Goal: Information Seeking & Learning: Learn about a topic

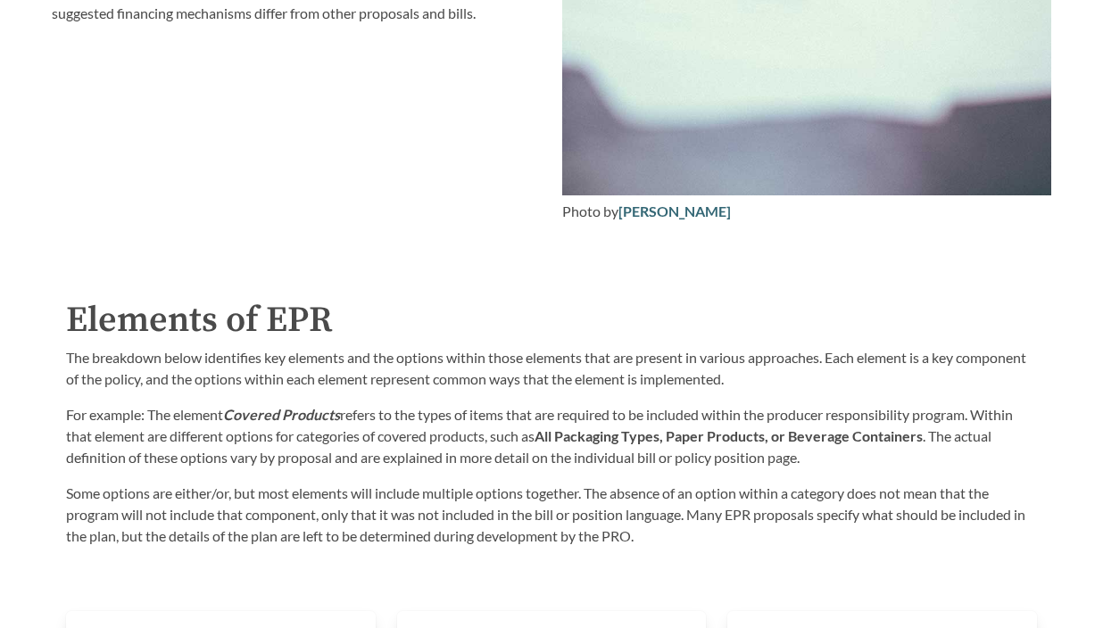
scroll to position [2787, 0]
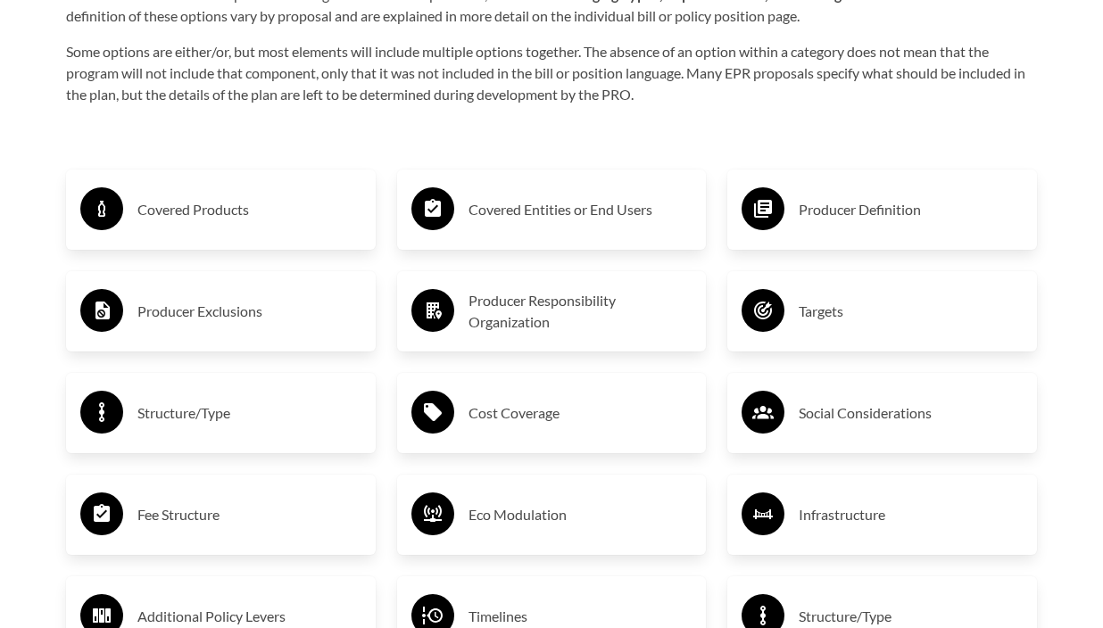
click at [170, 214] on h3 "Covered Products" at bounding box center [249, 209] width 224 height 29
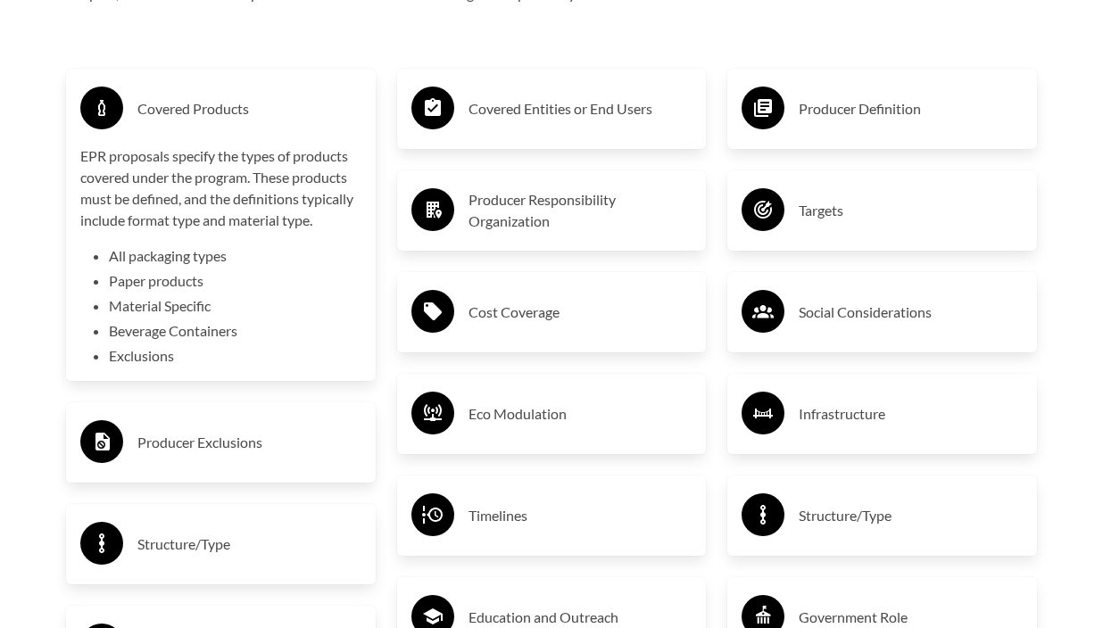
scroll to position [2897, 0]
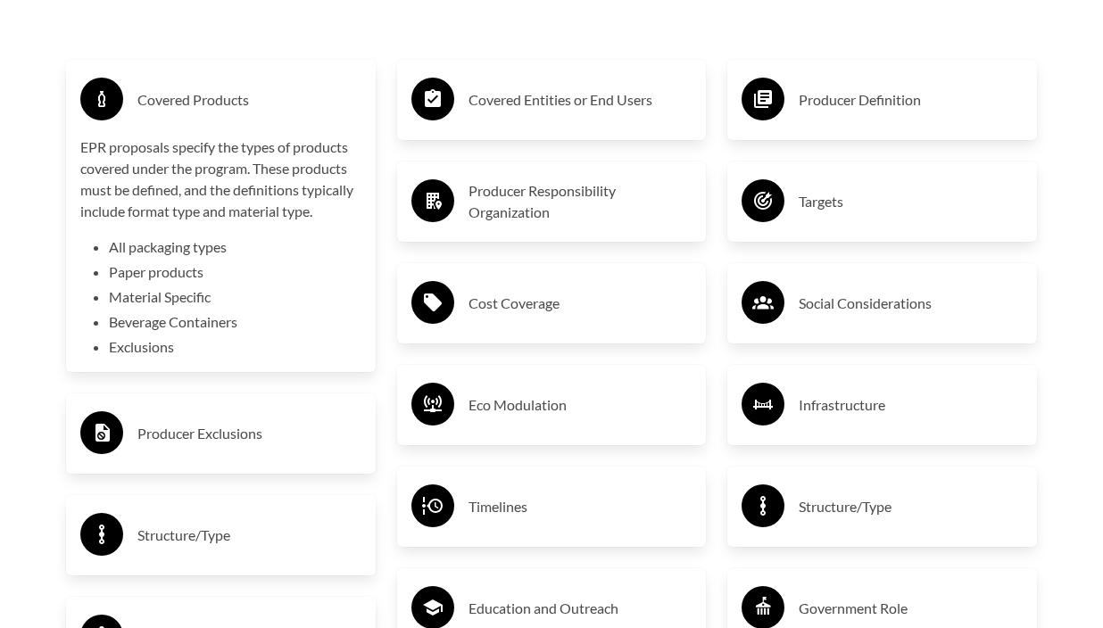
click at [197, 439] on h3 "Producer Exclusions" at bounding box center [249, 433] width 224 height 29
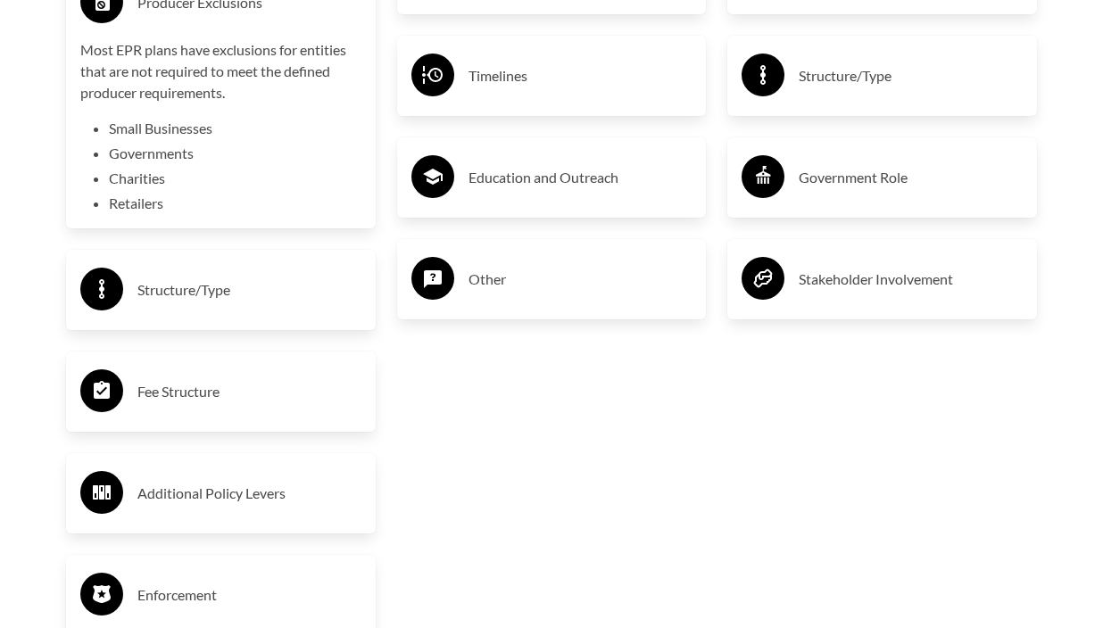
scroll to position [3336, 0]
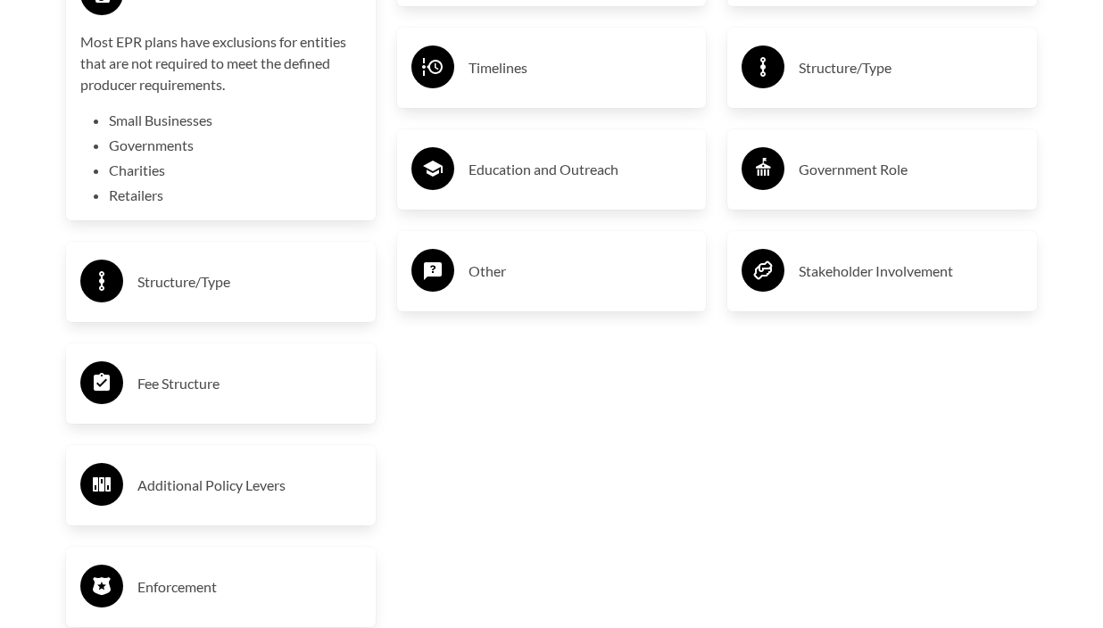
click at [232, 265] on div "Structure/Type" at bounding box center [220, 282] width 281 height 52
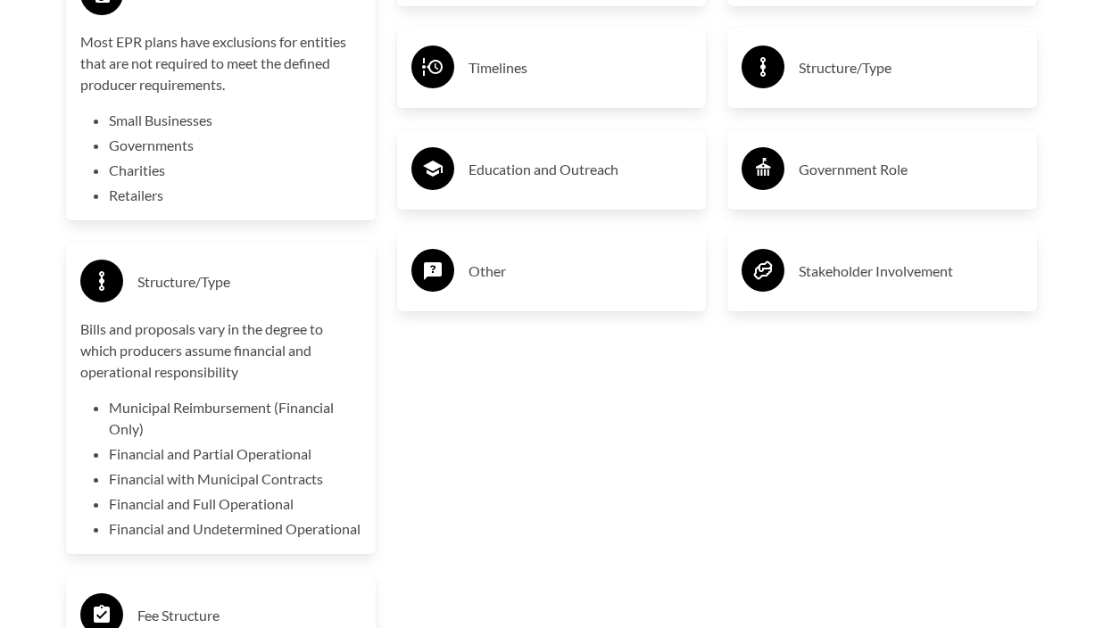
scroll to position [3347, 0]
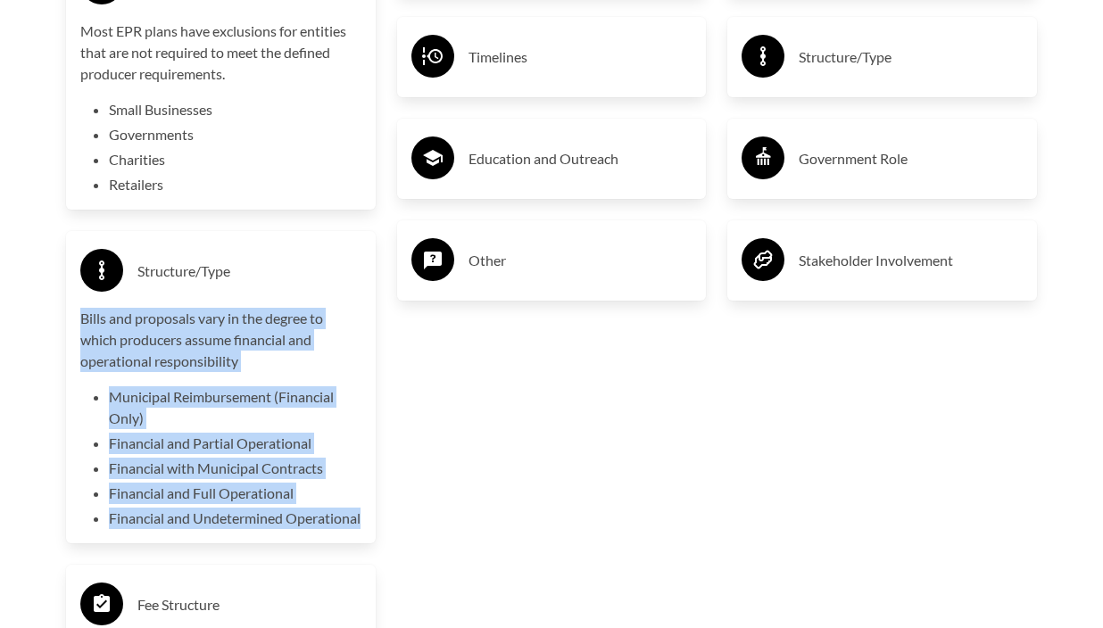
drag, startPoint x: 81, startPoint y: 318, endPoint x: 227, endPoint y: 543, distance: 268.5
click at [227, 529] on div "Bills and proposals vary in the degree to which producers assume financial and …" at bounding box center [220, 418] width 281 height 221
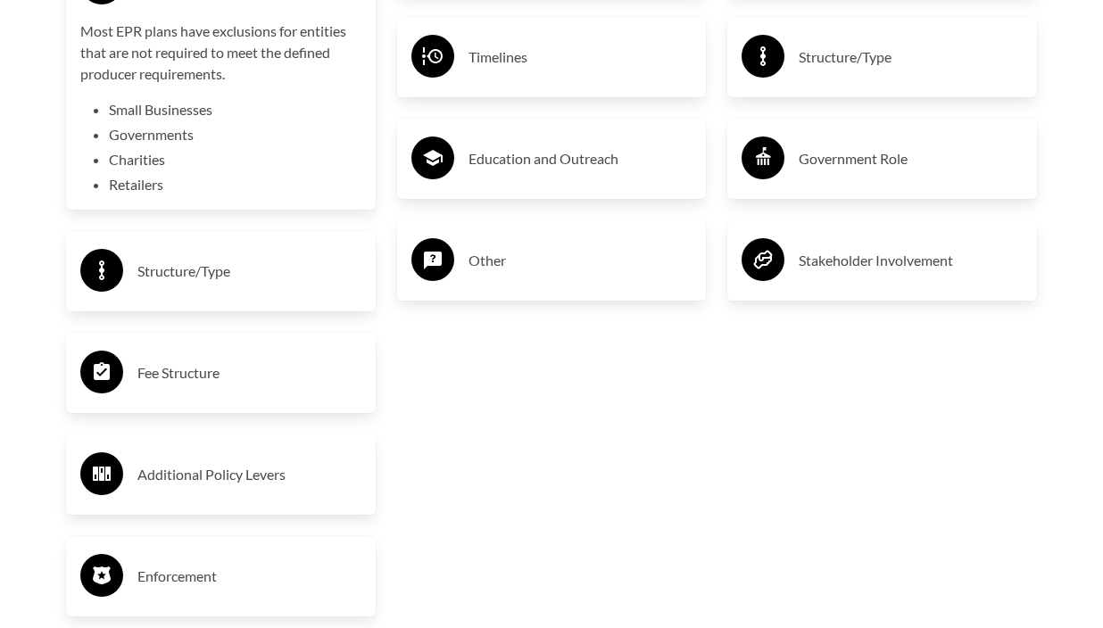
click at [223, 387] on div "Fee Structure" at bounding box center [220, 373] width 281 height 52
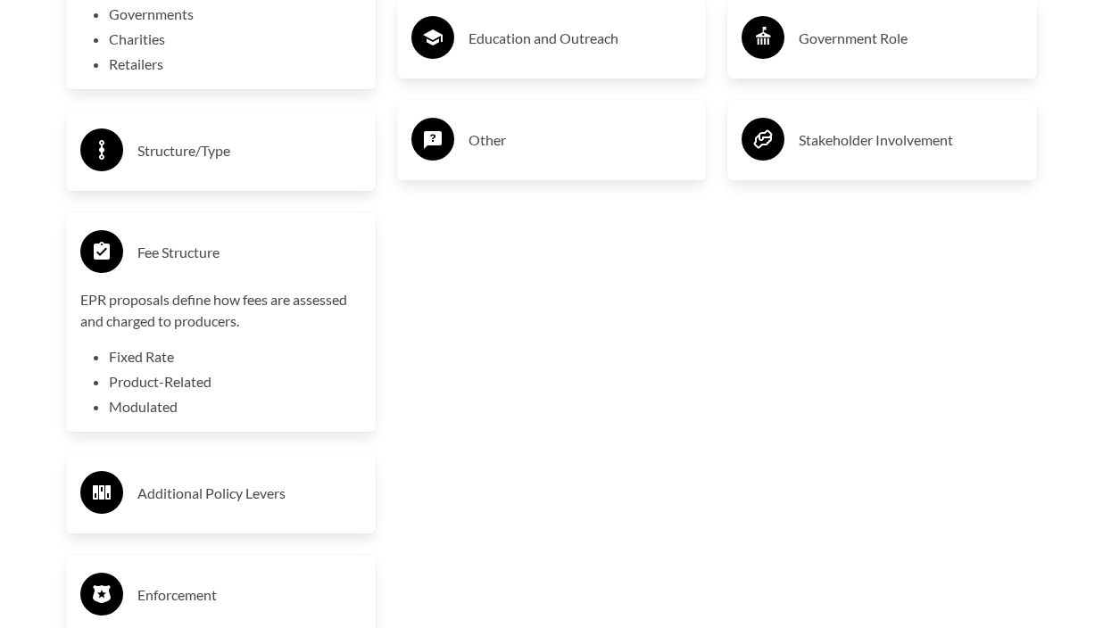
scroll to position [3650, 0]
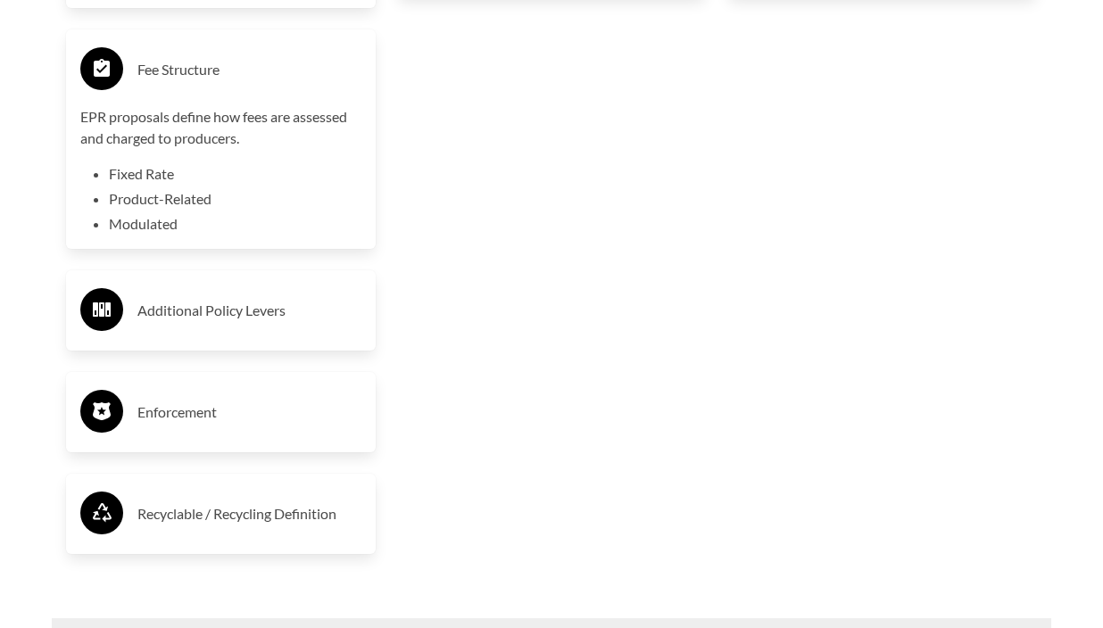
click at [299, 325] on div "Additional Policy Levers" at bounding box center [220, 311] width 281 height 52
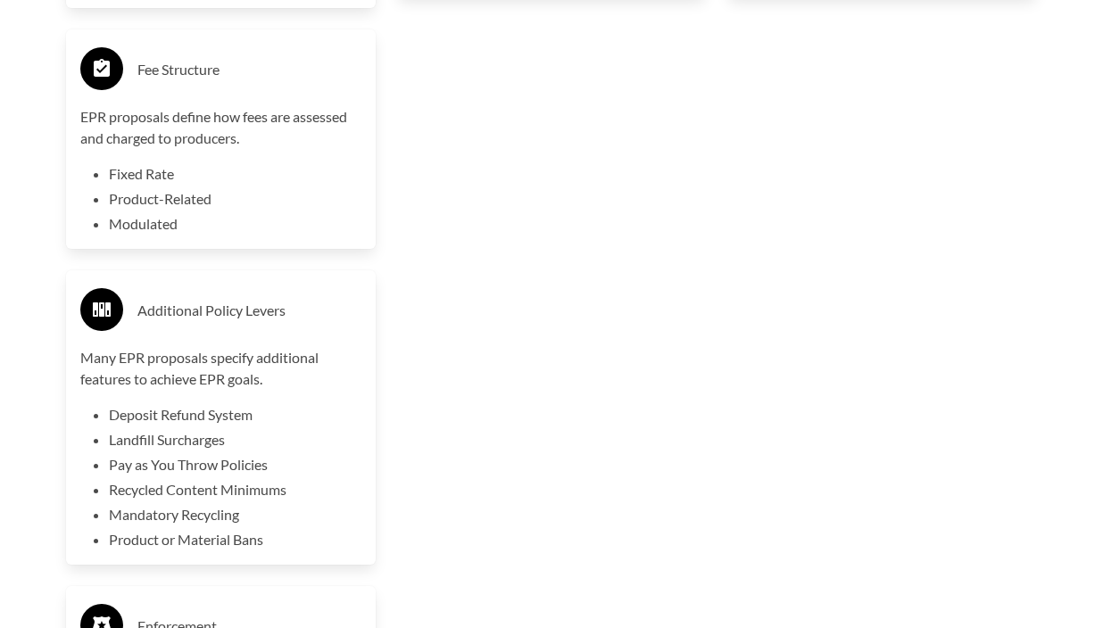
scroll to position [3932, 0]
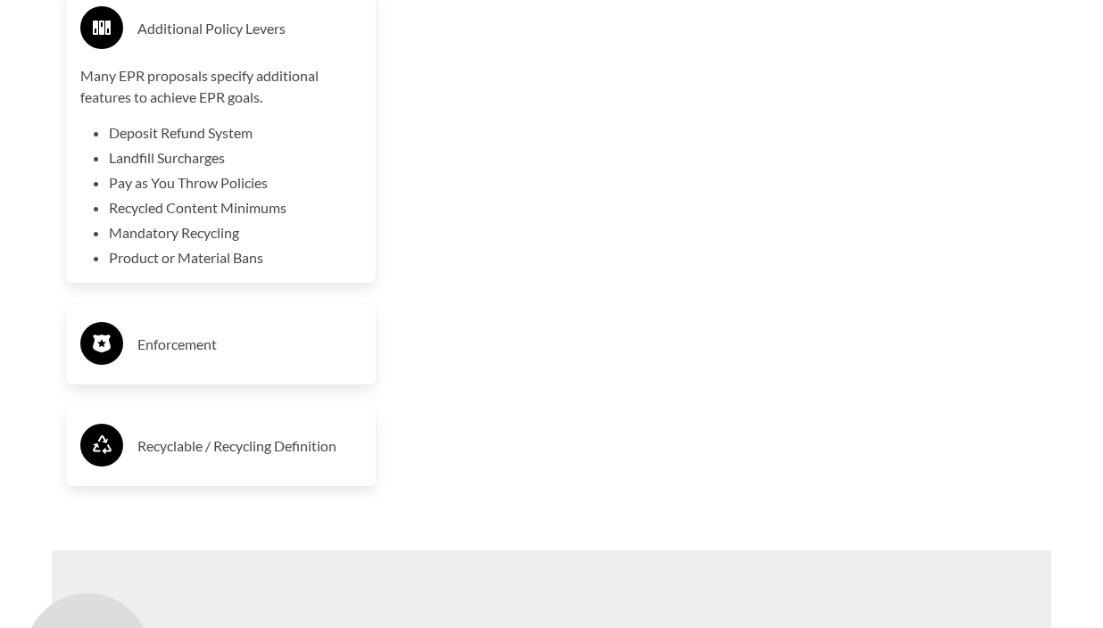
click at [293, 341] on h3 "Enforcement" at bounding box center [249, 344] width 224 height 29
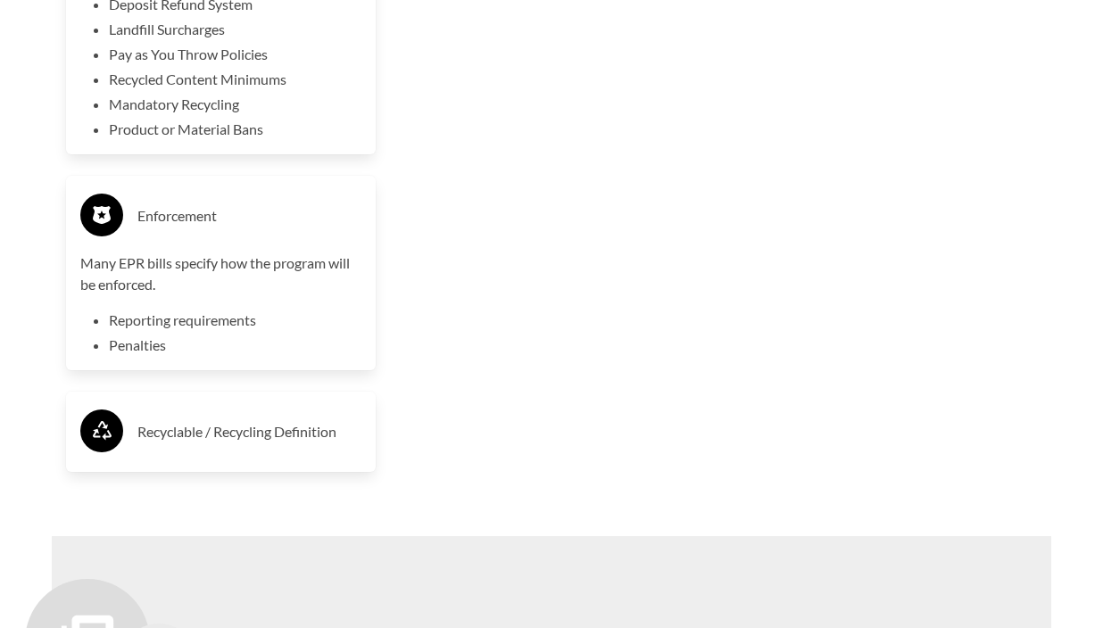
click at [258, 428] on h3 "Recyclable / Recycling Definition" at bounding box center [249, 432] width 224 height 29
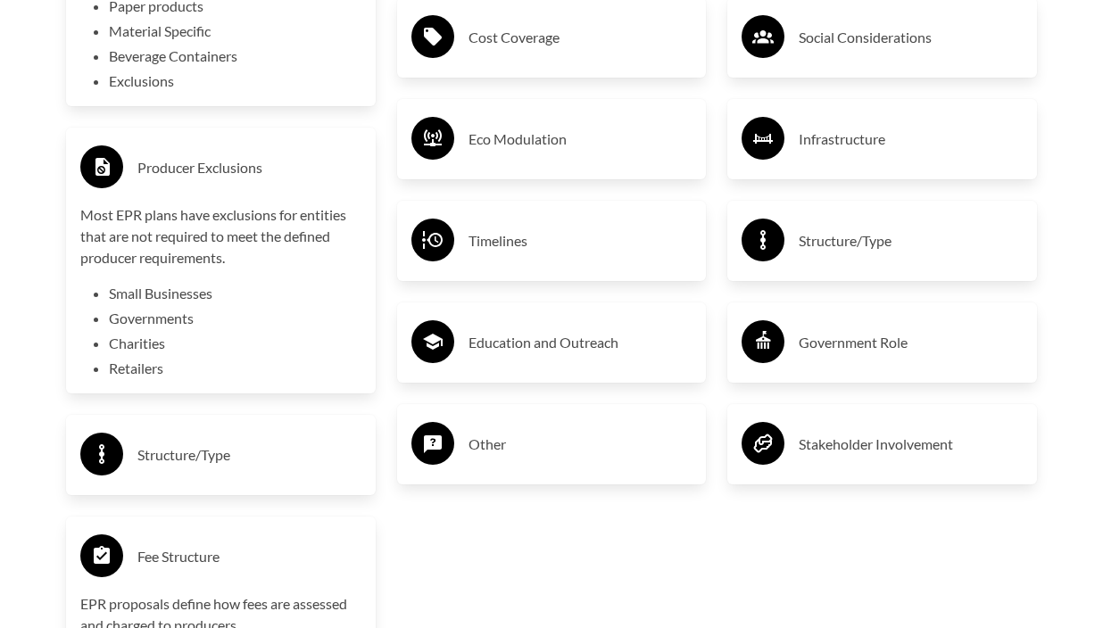
scroll to position [3181, 0]
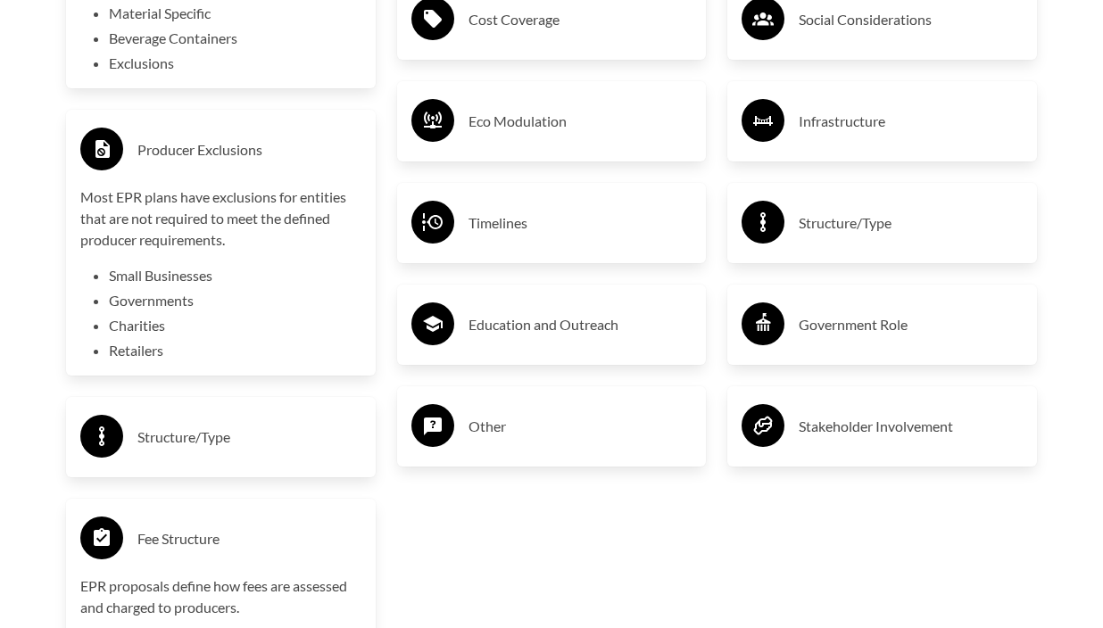
click at [832, 227] on h3 "Structure/Type" at bounding box center [911, 223] width 224 height 29
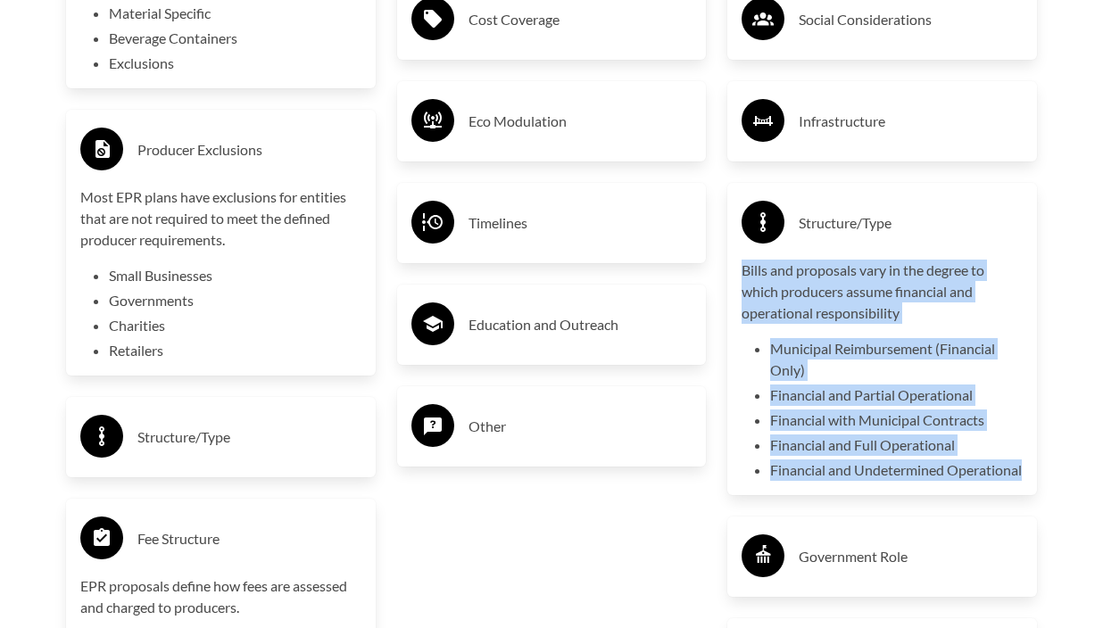
drag, startPoint x: 857, startPoint y: 497, endPoint x: 729, endPoint y: 273, distance: 258.2
click at [729, 273] on div "Structure/Type Bills and proposals vary in the degree to which producers assume…" at bounding box center [882, 339] width 310 height 312
copy div "Bills and proposals vary in the degree to which producers assume financial and …"
